Goal: Task Accomplishment & Management: Manage account settings

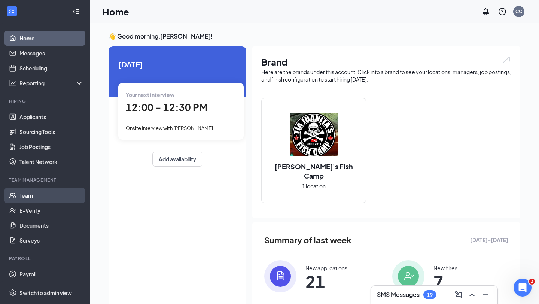
click at [27, 194] on link "Team" at bounding box center [51, 195] width 64 height 15
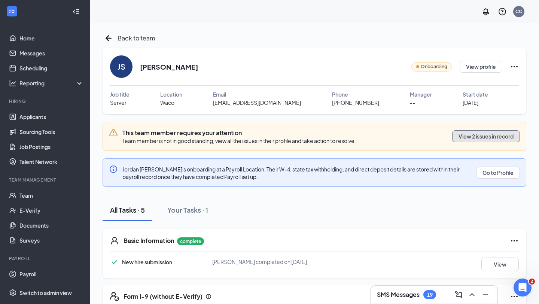
click at [476, 136] on button "View 2 issues in record" at bounding box center [486, 136] width 68 height 12
